Goal: Task Accomplishment & Management: Use online tool/utility

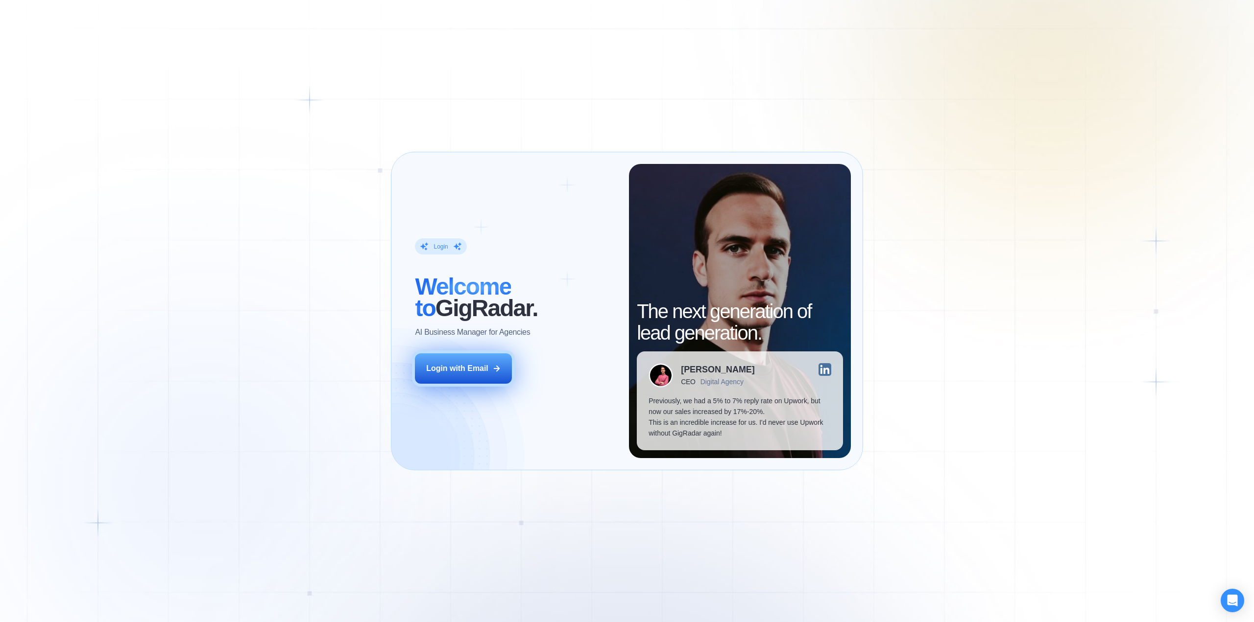
click at [460, 370] on div "Login with Email" at bounding box center [457, 368] width 62 height 11
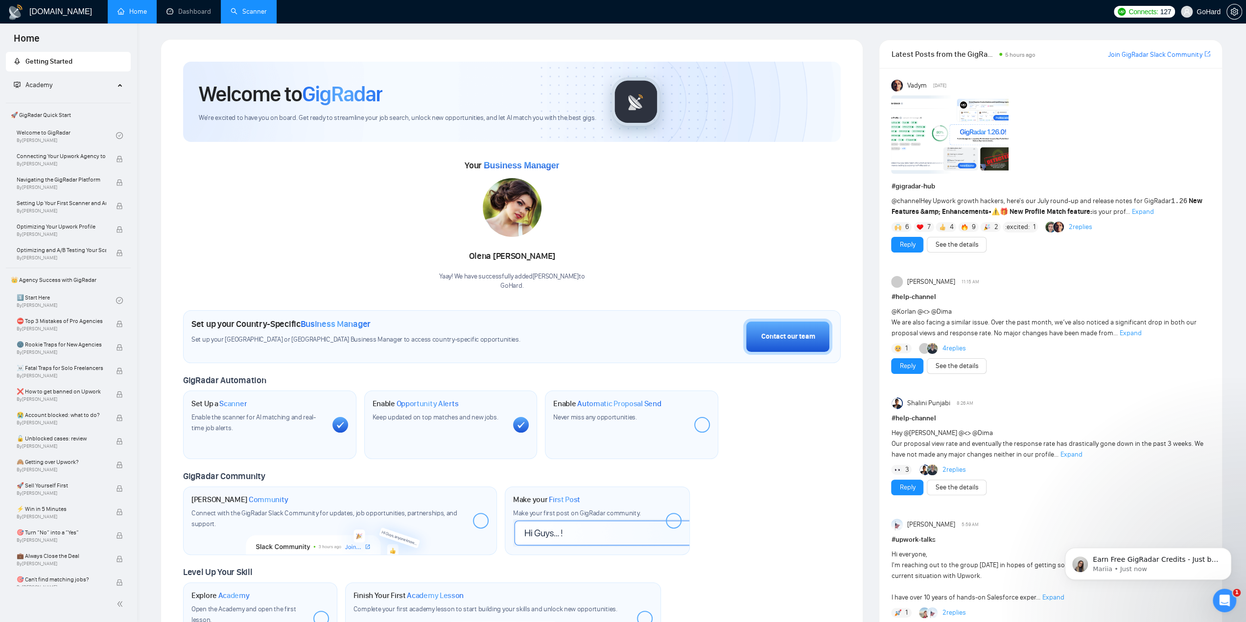
click at [263, 8] on link "Scanner" at bounding box center [249, 11] width 36 height 8
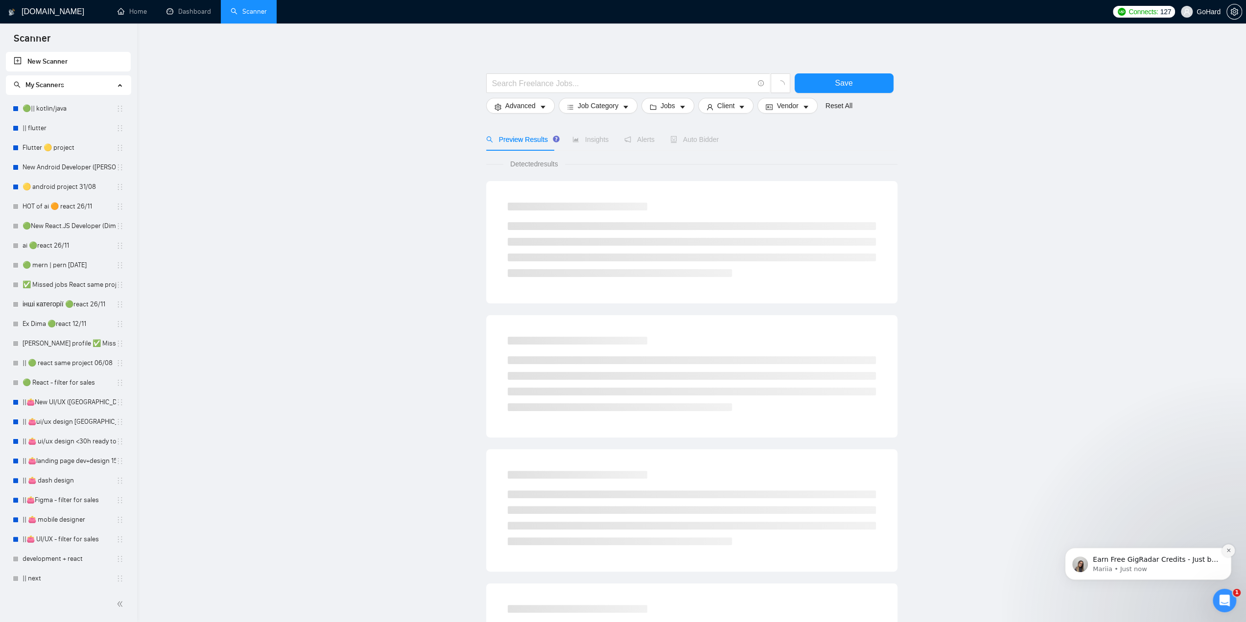
click at [1228, 553] on icon "Dismiss notification" at bounding box center [1228, 550] width 5 height 5
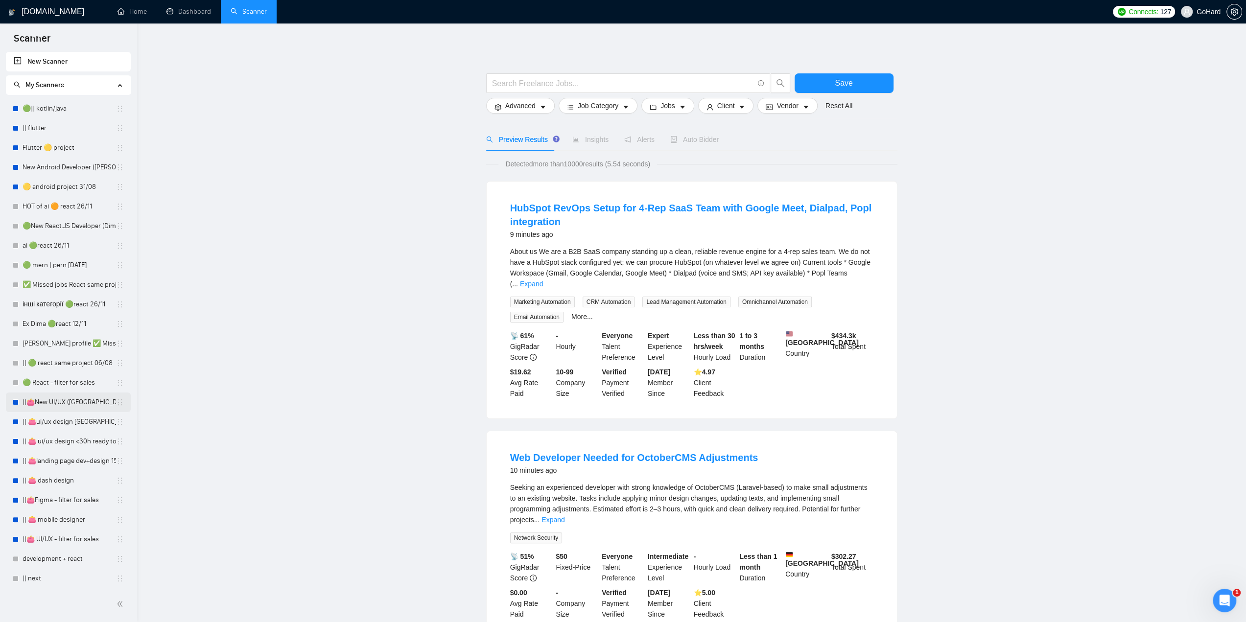
click at [79, 405] on link "||👛New UI/UX ([GEOGRAPHIC_DATA])" at bounding box center [70, 403] width 94 height 20
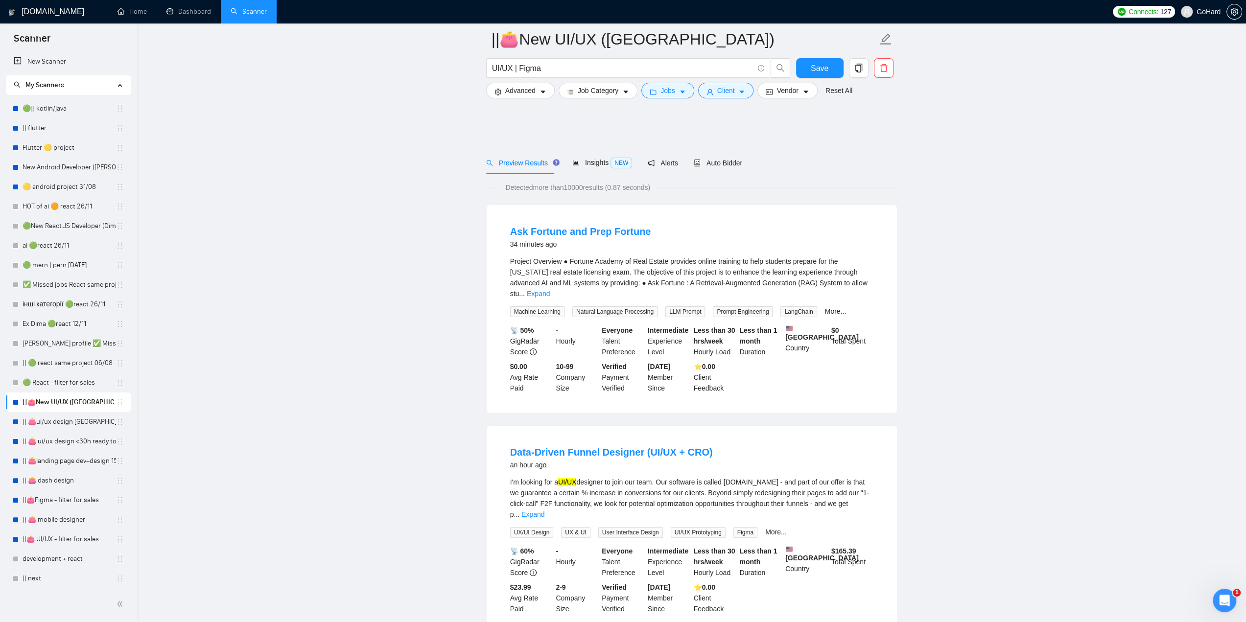
scroll to position [114, 0]
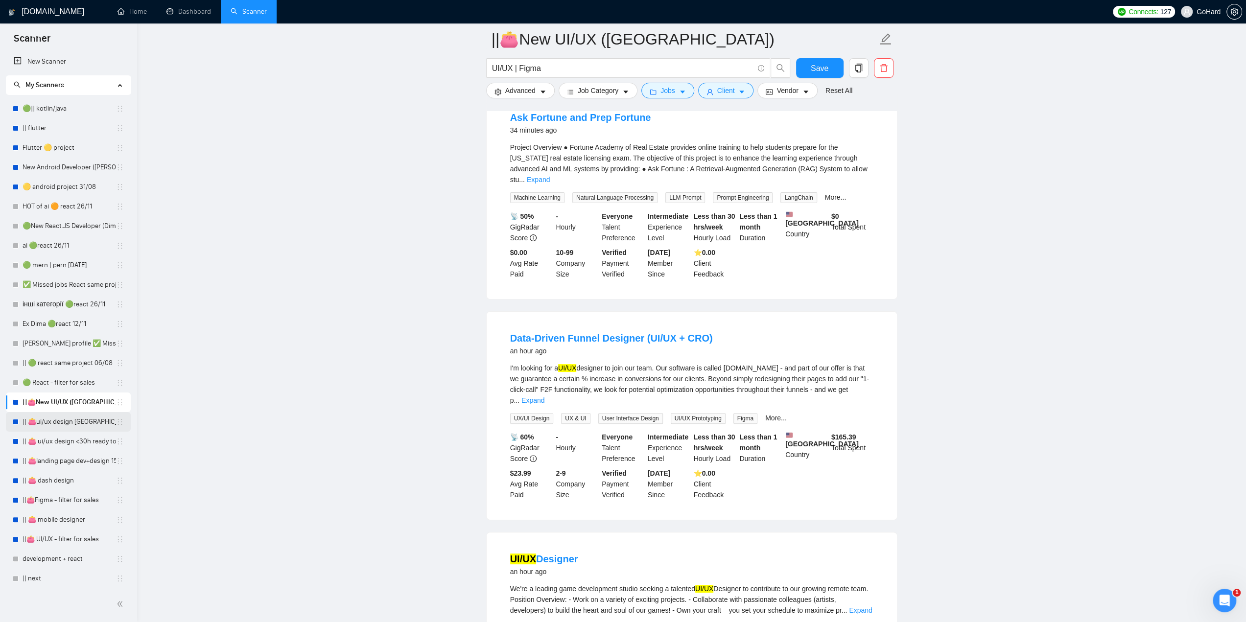
click at [65, 421] on link "|| 👛ui/ux design [GEOGRAPHIC_DATA] 08/02" at bounding box center [70, 422] width 94 height 20
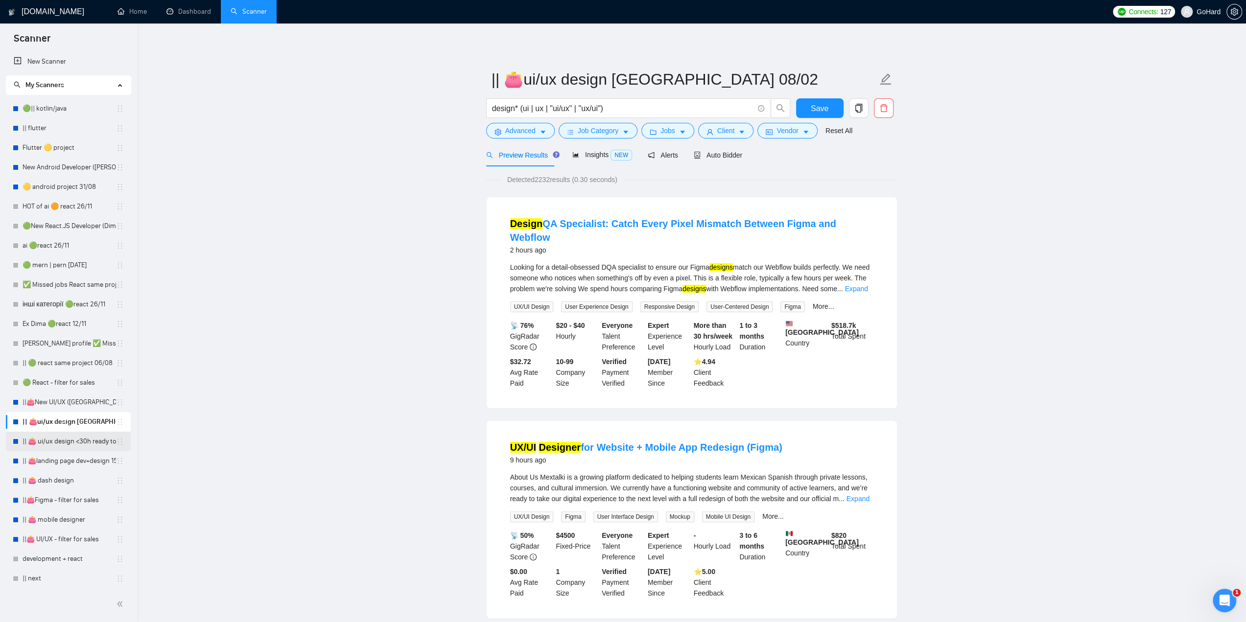
click at [85, 442] on link "|| 👛 ui/ux design <30h ready to start 23/07" at bounding box center [70, 442] width 94 height 20
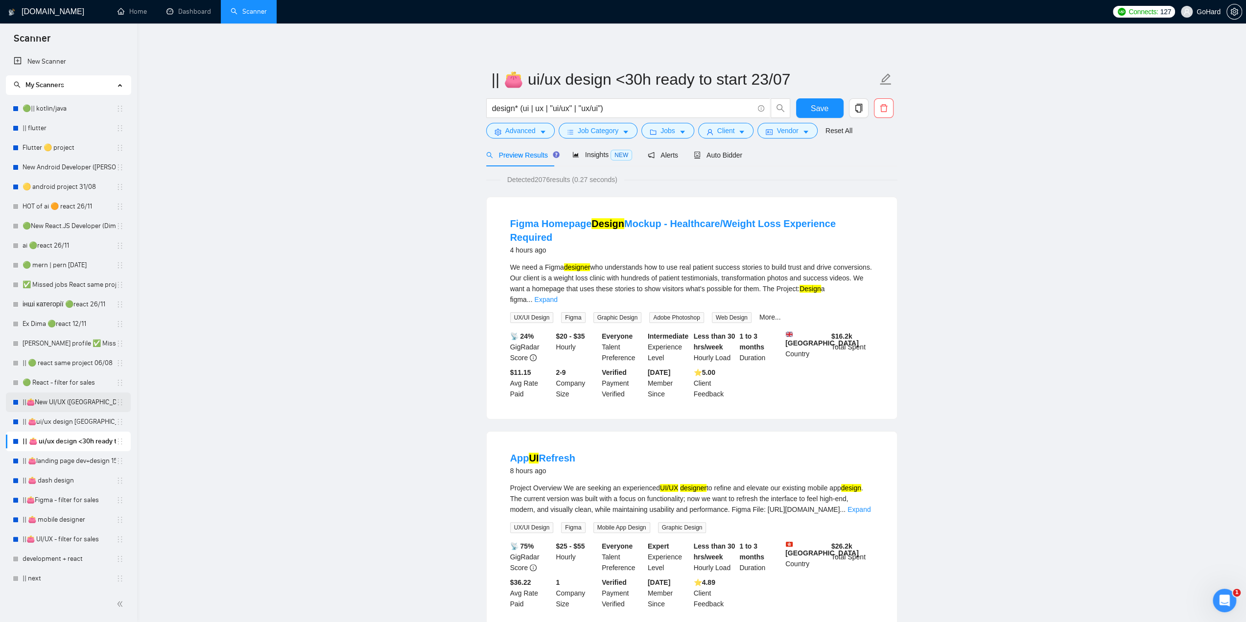
click at [56, 397] on link "||👛New UI/UX ([GEOGRAPHIC_DATA])" at bounding box center [70, 403] width 94 height 20
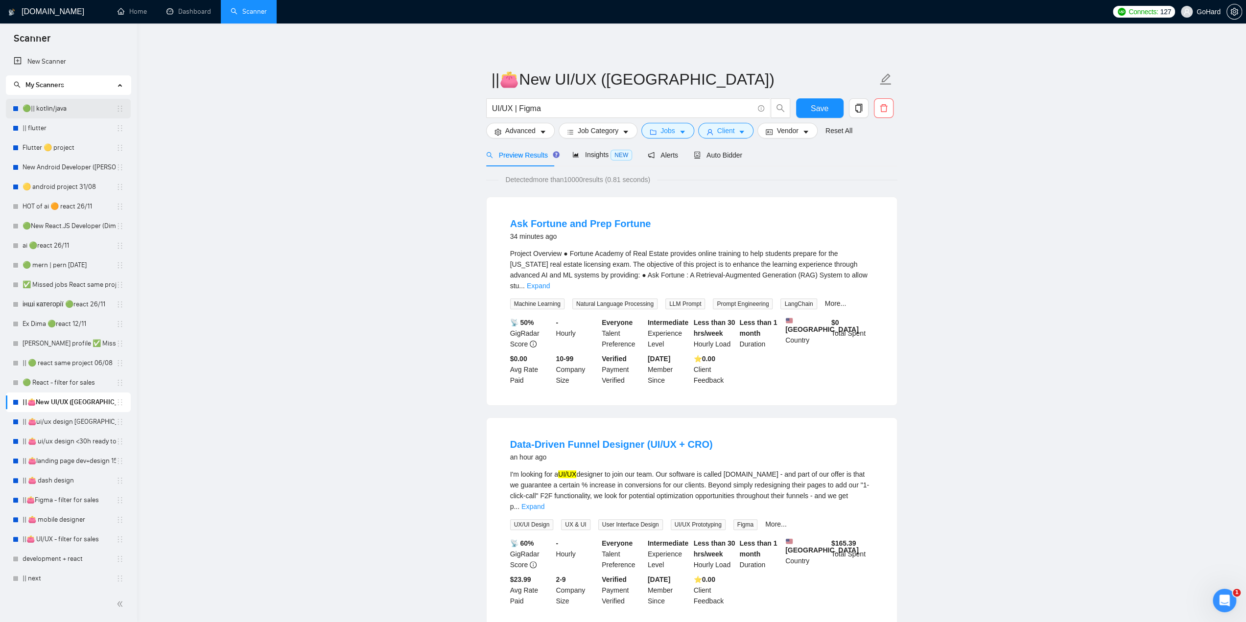
click at [53, 106] on link "🟢|| kotlin/java" at bounding box center [70, 109] width 94 height 20
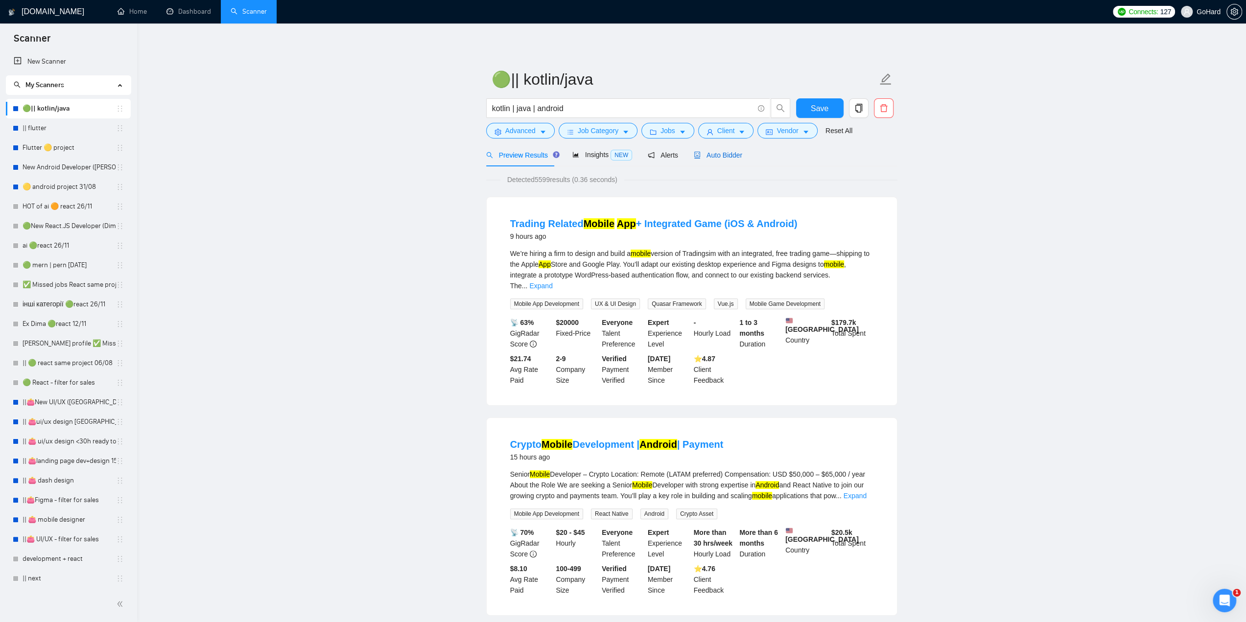
click at [716, 156] on span "Auto Bidder" at bounding box center [718, 155] width 48 height 8
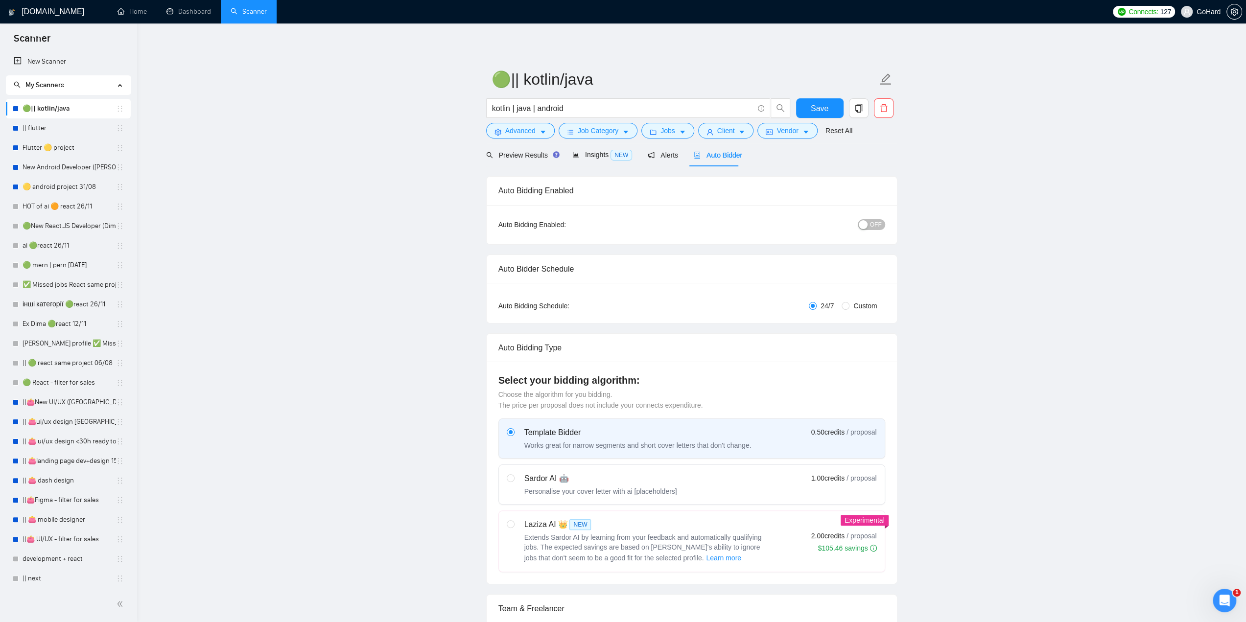
click at [879, 226] on span "OFF" at bounding box center [876, 224] width 12 height 11
click at [866, 228] on span "ON" at bounding box center [868, 224] width 9 height 11
drag, startPoint x: 66, startPoint y: 209, endPoint x: 641, endPoint y: 41, distance: 600.0
click at [66, 209] on link "HOT of ai 🟠 react 26/11" at bounding box center [70, 207] width 94 height 20
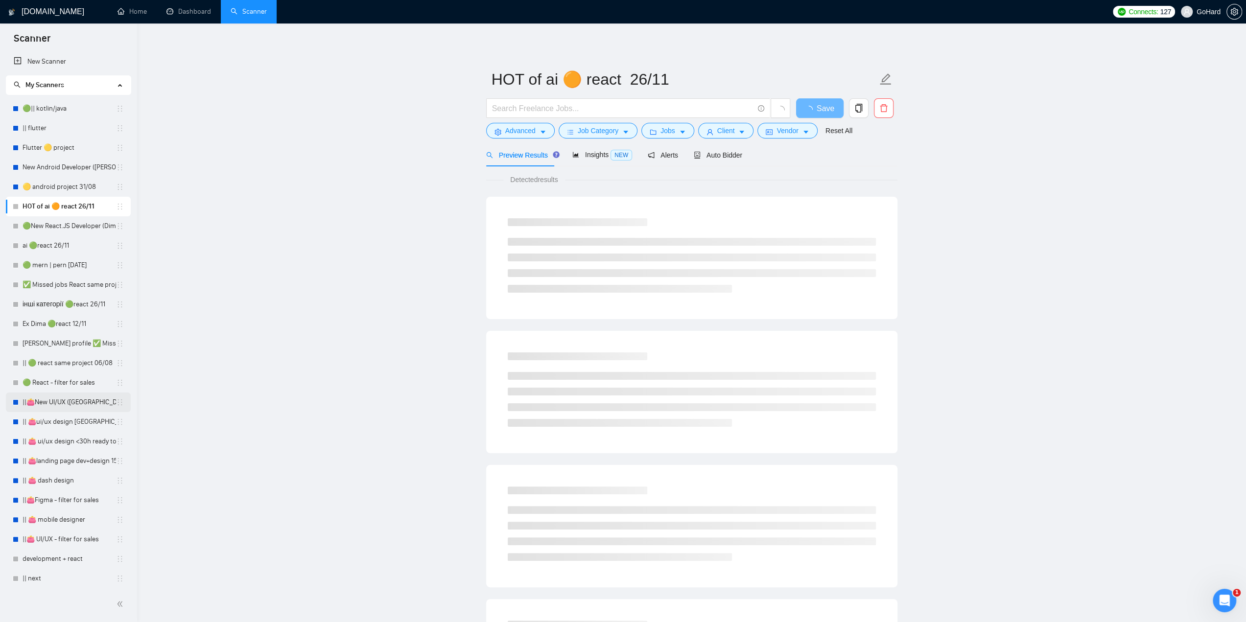
click at [61, 406] on link "||👛New UI/UX ([GEOGRAPHIC_DATA])" at bounding box center [70, 403] width 94 height 20
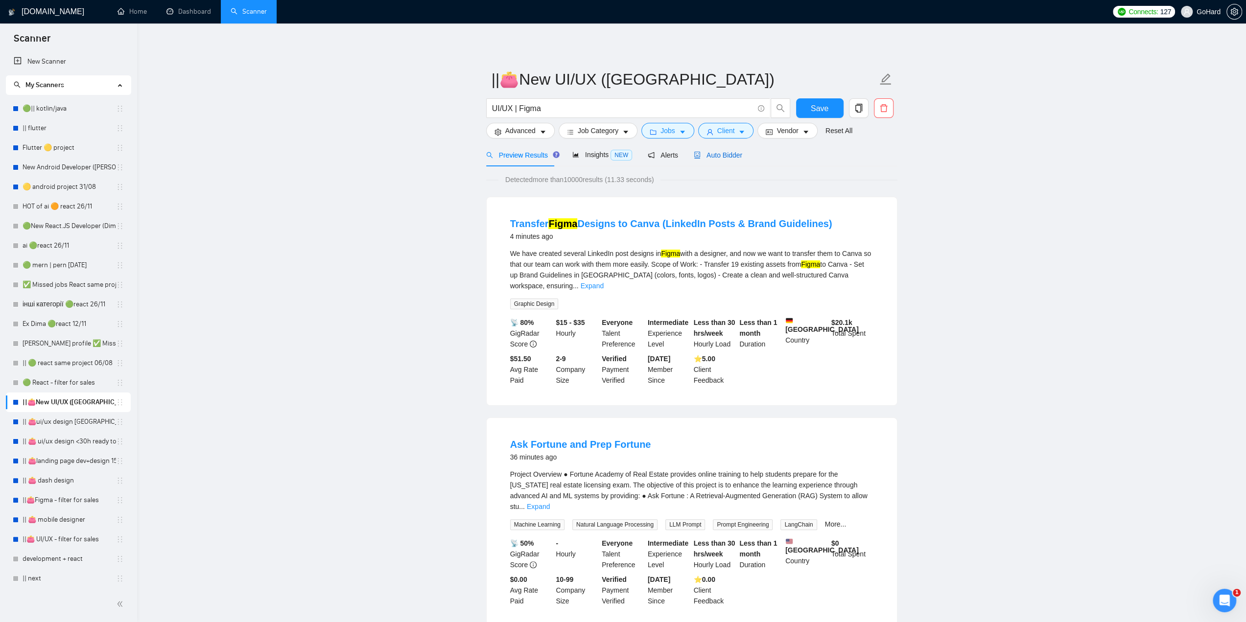
click at [735, 153] on span "Auto Bidder" at bounding box center [718, 155] width 48 height 8
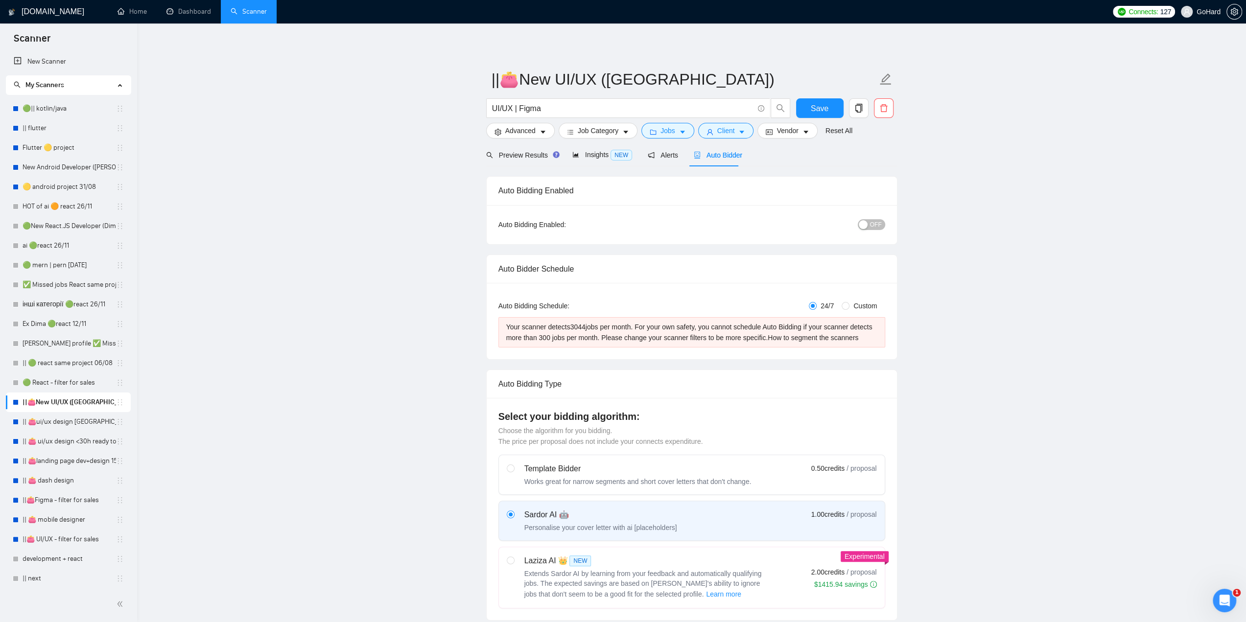
drag, startPoint x: 69, startPoint y: 426, endPoint x: 290, endPoint y: 408, distance: 222.5
click at [69, 426] on link "|| 👛ui/ux design [GEOGRAPHIC_DATA] 08/02" at bounding box center [70, 422] width 94 height 20
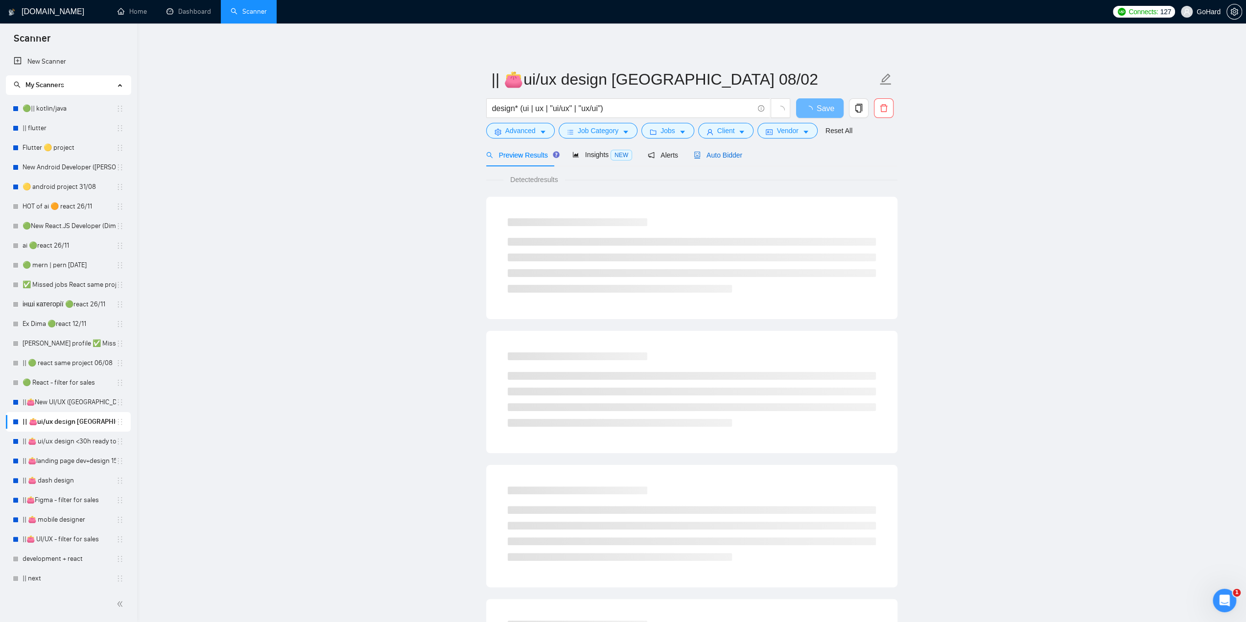
click at [732, 159] on span "Auto Bidder" at bounding box center [718, 155] width 48 height 8
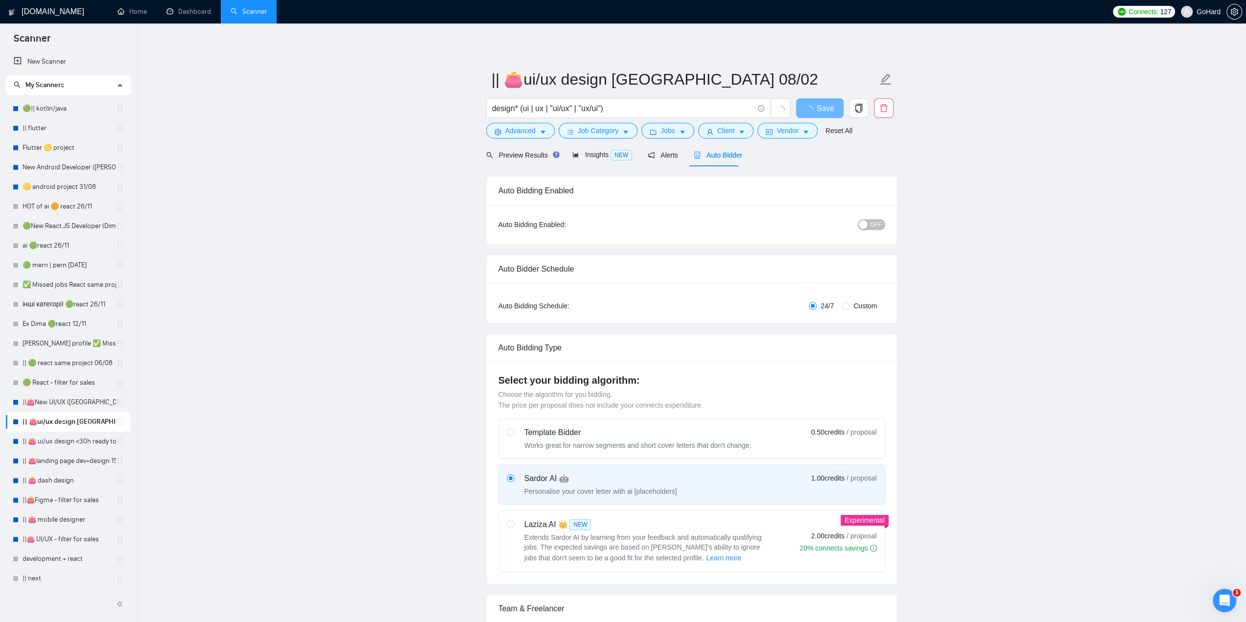
click at [872, 225] on span "OFF" at bounding box center [876, 224] width 12 height 11
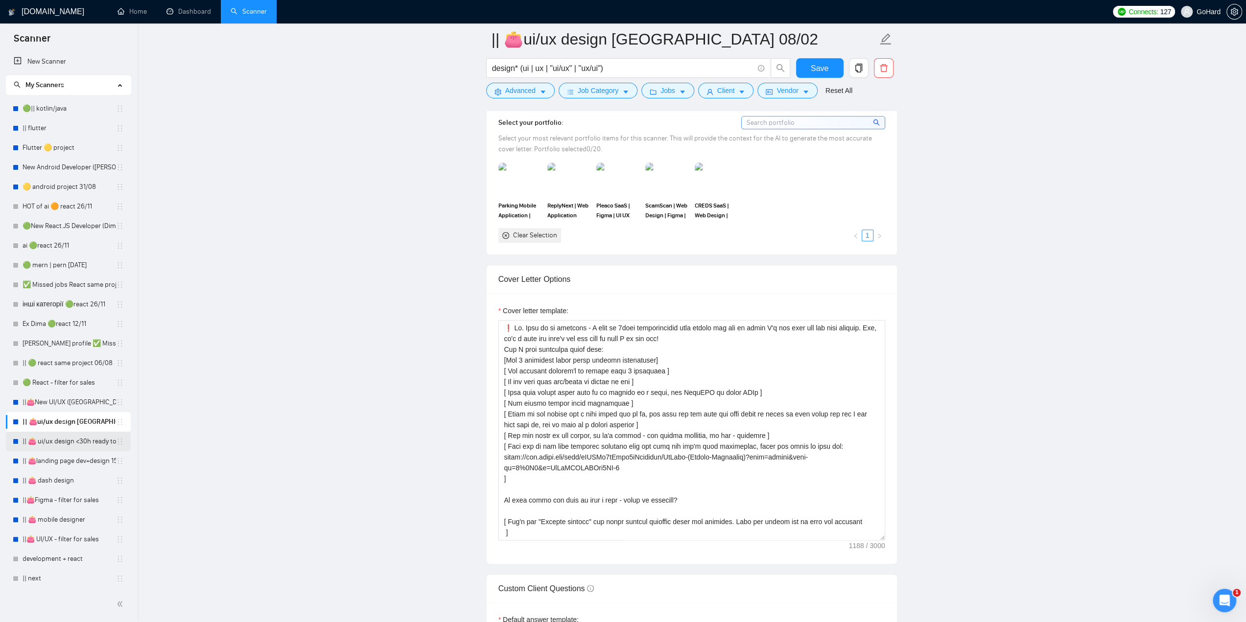
click at [70, 446] on link "|| 👛 ui/ux design <30h ready to start 23/07" at bounding box center [70, 442] width 94 height 20
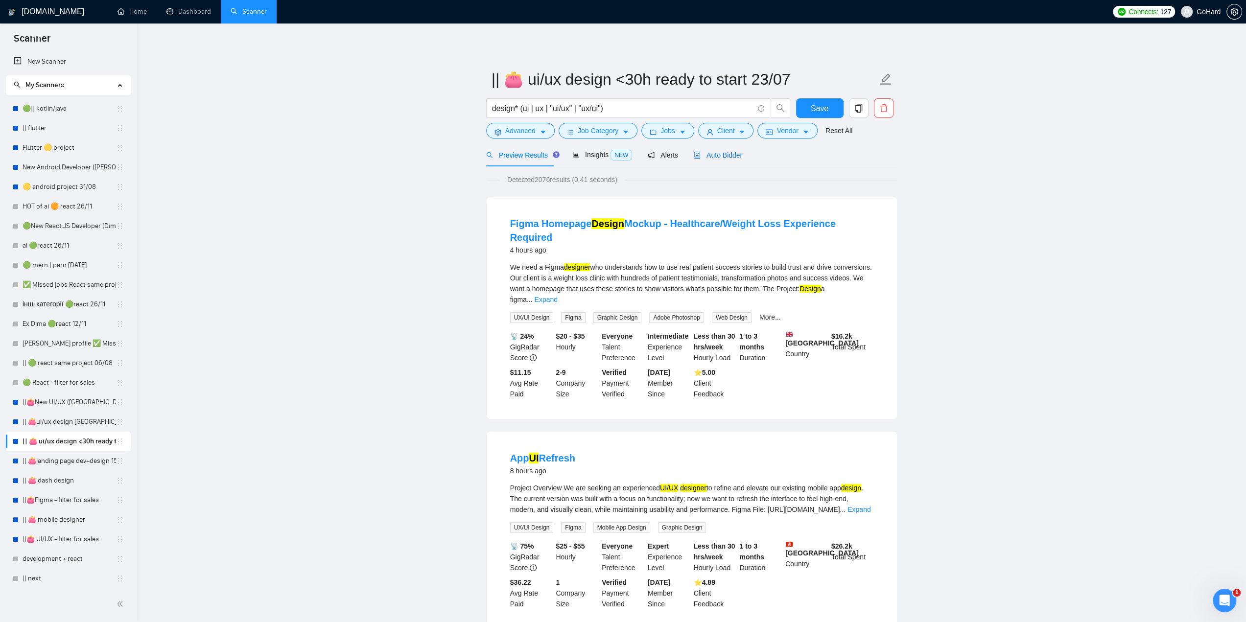
click at [711, 156] on span "Auto Bidder" at bounding box center [718, 155] width 48 height 8
